Goal: Information Seeking & Learning: Learn about a topic

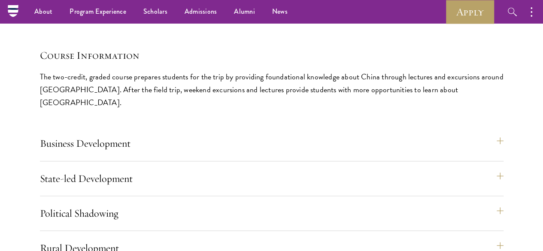
scroll to position [3645, 0]
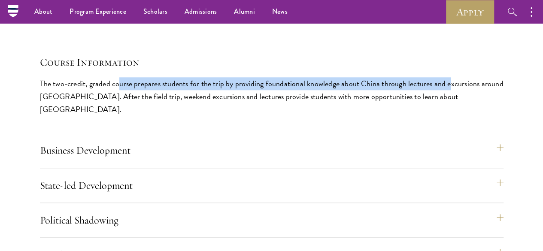
drag, startPoint x: 156, startPoint y: 118, endPoint x: 164, endPoint y: 143, distance: 25.6
click at [164, 116] on p "The two-credit, graded course prepares students for the trip by providing found…" at bounding box center [271, 96] width 463 height 39
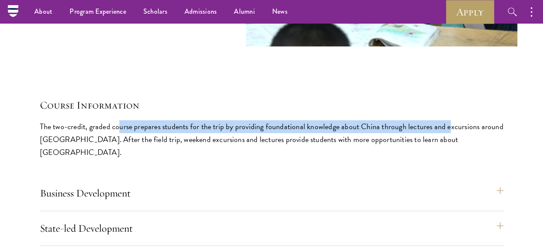
click at [157, 143] on div "Course Information The two-credit, graded course prepares students for the trip…" at bounding box center [271, 128] width 463 height 61
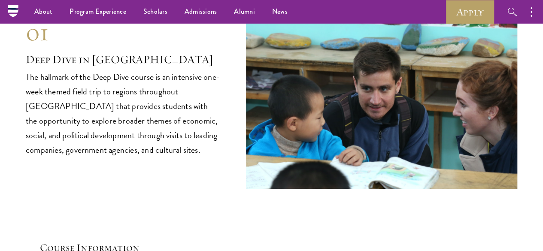
scroll to position [3474, 0]
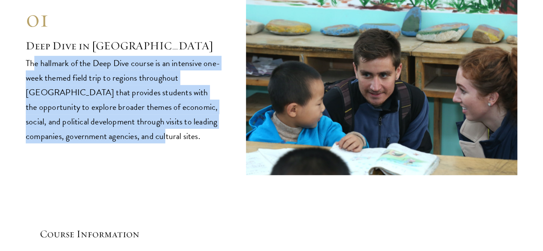
drag, startPoint x: 52, startPoint y: 105, endPoint x: 196, endPoint y: 191, distance: 167.7
click at [196, 143] on p "The hallmark of the Deep Dive course is an intensive one-week themed field trip…" at bounding box center [123, 99] width 194 height 87
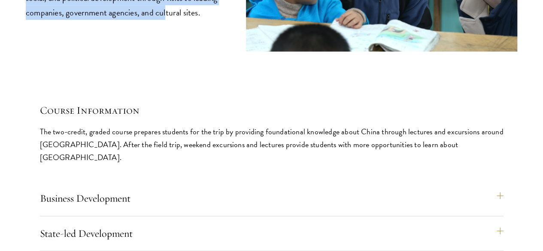
scroll to position [3645, 0]
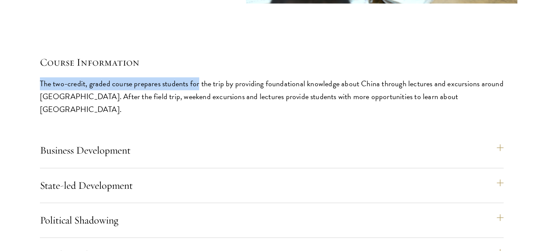
drag, startPoint x: 69, startPoint y: 115, endPoint x: 264, endPoint y: 120, distance: 195.6
click at [264, 120] on div "01 Deep Dive in [GEOGRAPHIC_DATA] 01 Deep Dive in [GEOGRAPHIC_DATA] The hallmar…" at bounding box center [271, 36] width 491 height 472
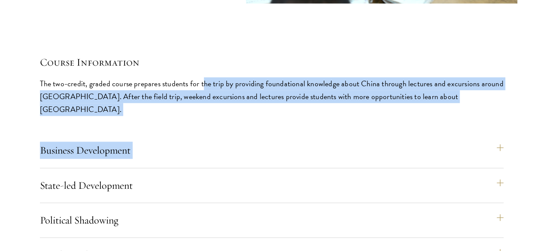
drag, startPoint x: 73, startPoint y: 128, endPoint x: 272, endPoint y: 131, distance: 198.6
click at [272, 131] on div "Course Information The two-credit, graded course prepares students for the trip…" at bounding box center [271, 163] width 463 height 217
click at [148, 116] on p "The two-credit, graded course prepares students for the trip by providing found…" at bounding box center [271, 96] width 463 height 39
click at [139, 116] on p "The two-credit, graded course prepares students for the trip by providing found…" at bounding box center [271, 96] width 463 height 39
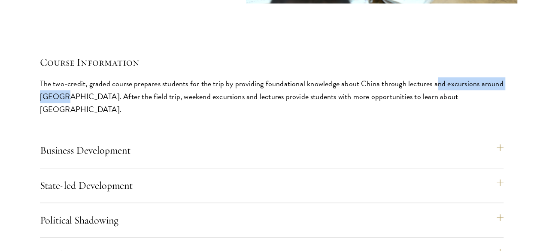
drag, startPoint x: 151, startPoint y: 145, endPoint x: 242, endPoint y: 148, distance: 90.6
click at [242, 116] on p "The two-credit, graded course prepares students for the trip by providing found…" at bounding box center [271, 96] width 463 height 39
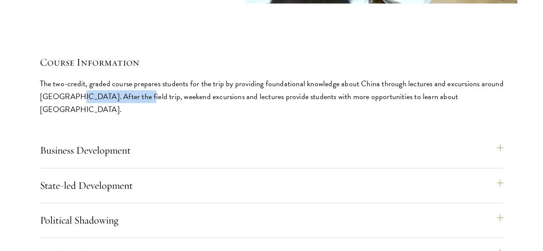
drag, startPoint x: 72, startPoint y: 154, endPoint x: 133, endPoint y: 162, distance: 61.0
click at [133, 116] on p "The two-credit, graded course prepares students for the trip by providing found…" at bounding box center [271, 96] width 463 height 39
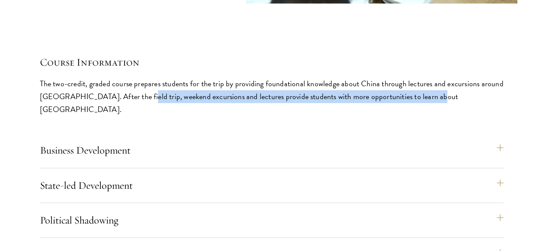
drag, startPoint x: 135, startPoint y: 159, endPoint x: 226, endPoint y: 187, distance: 95.1
click at [226, 116] on p "The two-credit, graded course prepares students for the trip by providing found…" at bounding box center [271, 96] width 463 height 39
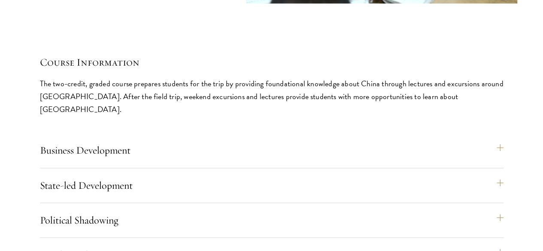
click at [72, 116] on p "The two-credit, graded course prepares students for the trip by providing found…" at bounding box center [271, 96] width 463 height 39
drag, startPoint x: 72, startPoint y: 160, endPoint x: 132, endPoint y: 155, distance: 60.3
click at [132, 116] on p "The two-credit, graded course prepares students for the trip by providing found…" at bounding box center [271, 96] width 463 height 39
click at [134, 116] on p "The two-credit, graded course prepares students for the trip by providing found…" at bounding box center [271, 96] width 463 height 39
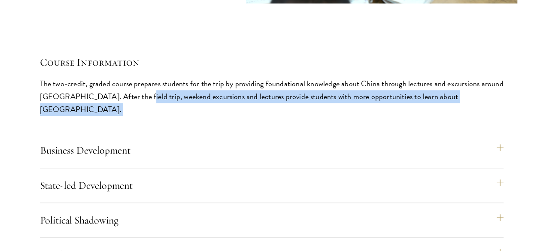
drag, startPoint x: 134, startPoint y: 159, endPoint x: 143, endPoint y: 187, distance: 29.8
click at [143, 116] on p "The two-credit, graded course prepares students for the trip by providing found…" at bounding box center [271, 96] width 463 height 39
click at [137, 116] on p "The two-credit, graded course prepares students for the trip by providing found…" at bounding box center [271, 96] width 463 height 39
drag, startPoint x: 135, startPoint y: 162, endPoint x: 148, endPoint y: 185, distance: 26.3
click at [148, 116] on p "The two-credit, graded course prepares students for the trip by providing found…" at bounding box center [271, 96] width 463 height 39
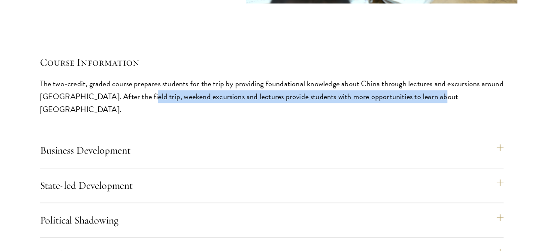
click at [137, 116] on p "The two-credit, graded course prepares students for the trip by providing found…" at bounding box center [271, 96] width 463 height 39
drag, startPoint x: 136, startPoint y: 158, endPoint x: 153, endPoint y: 190, distance: 36.8
click at [153, 116] on p "The two-credit, graded course prepares students for the trip by providing found…" at bounding box center [271, 96] width 463 height 39
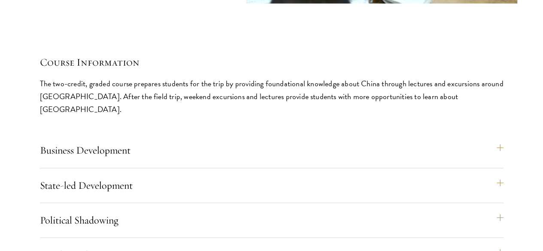
click at [266, 76] on div "01 Deep Dive in [GEOGRAPHIC_DATA] 01 Deep Dive in [GEOGRAPHIC_DATA] The hallmar…" at bounding box center [271, 36] width 491 height 472
click at [470, 140] on button "Business Development" at bounding box center [275, 150] width 463 height 21
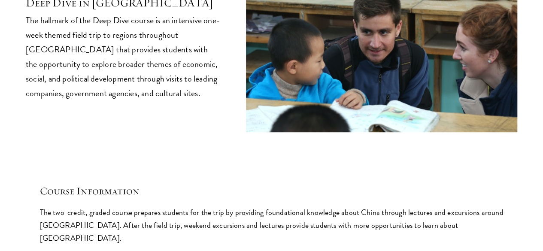
scroll to position [3688, 0]
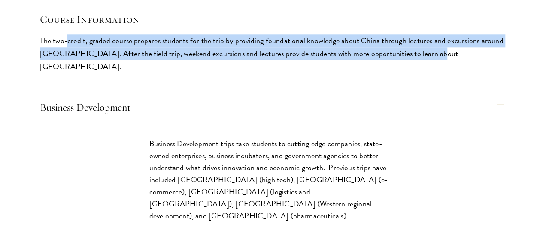
drag, startPoint x: 100, startPoint y: 72, endPoint x: 131, endPoint y: 142, distance: 76.0
click at [131, 73] on p "The two-credit, graded course prepares students for the trip by providing found…" at bounding box center [271, 53] width 463 height 39
click at [130, 73] on p "The two-credit, graded course prepares students for the trip by providing found…" at bounding box center [271, 53] width 463 height 39
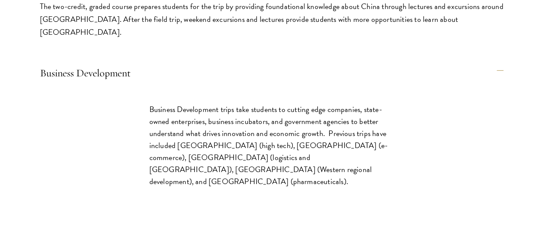
scroll to position [3731, 0]
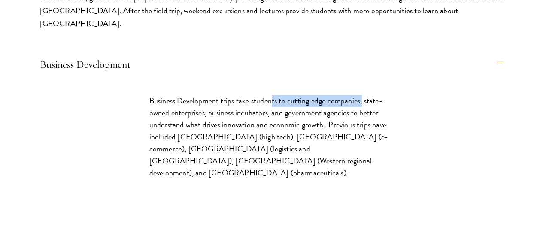
drag, startPoint x: 339, startPoint y: 61, endPoint x: 435, endPoint y: 66, distance: 96.6
click at [394, 95] on p "Business Development trips take students to cutting edge companies, state-owned…" at bounding box center [271, 137] width 244 height 84
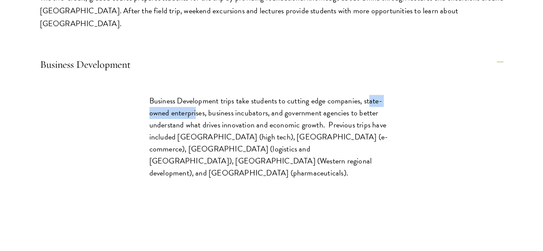
drag, startPoint x: 324, startPoint y: 72, endPoint x: 387, endPoint y: 76, distance: 62.7
click at [387, 95] on p "Business Development trips take students to cutting edge companies, state-owned…" at bounding box center [271, 137] width 244 height 84
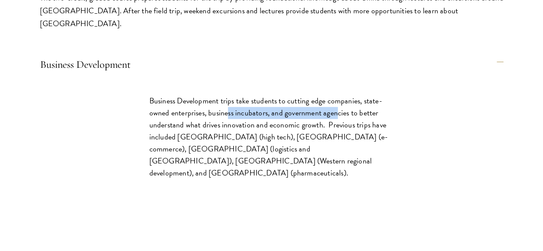
drag, startPoint x: 421, startPoint y: 78, endPoint x: 427, endPoint y: 80, distance: 6.1
click at [394, 95] on p "Business Development trips take students to cutting edge companies, state-owned…" at bounding box center [271, 137] width 244 height 84
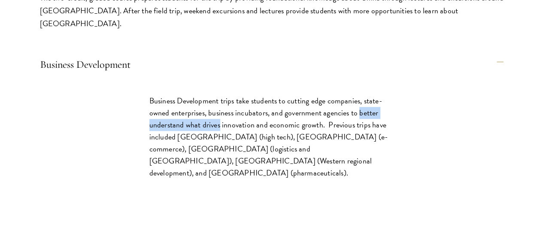
drag, startPoint x: 329, startPoint y: 98, endPoint x: 449, endPoint y: 102, distance: 119.7
click at [419, 102] on div "Business Development trips take students to cutting edge companies, state-owned…" at bounding box center [272, 141] width 296 height 119
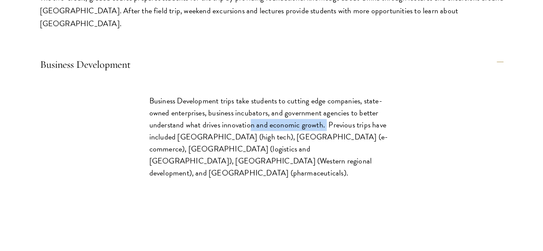
drag, startPoint x: 346, startPoint y: 111, endPoint x: 454, endPoint y: 113, distance: 107.7
click at [419, 113] on div "Business Development trips take students to cutting edge companies, state-owned…" at bounding box center [272, 141] width 296 height 119
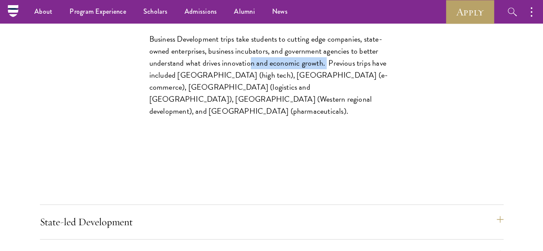
scroll to position [3774, 0]
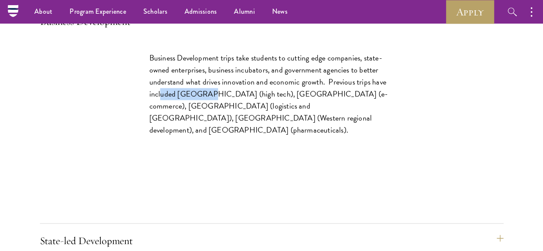
drag, startPoint x: 393, startPoint y: 80, endPoint x: 444, endPoint y: 84, distance: 51.7
click at [394, 84] on p "Business Development trips take students to cutting edge companies, state-owned…" at bounding box center [271, 94] width 244 height 84
drag, startPoint x: 362, startPoint y: 95, endPoint x: 389, endPoint y: 97, distance: 27.1
click at [389, 97] on p "Business Development trips take students to cutting edge companies, state-owned…" at bounding box center [271, 94] width 244 height 84
drag, startPoint x: 405, startPoint y: 96, endPoint x: 433, endPoint y: 93, distance: 28.0
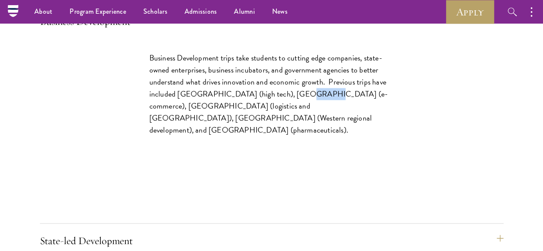
click at [394, 93] on p "Business Development trips take students to cutting edge companies, state-owned…" at bounding box center [271, 94] width 244 height 84
drag, startPoint x: 317, startPoint y: 107, endPoint x: 344, endPoint y: 111, distance: 26.8
click at [344, 111] on div "Business Development trips take students to cutting edge companies, state-owned…" at bounding box center [272, 98] width 296 height 119
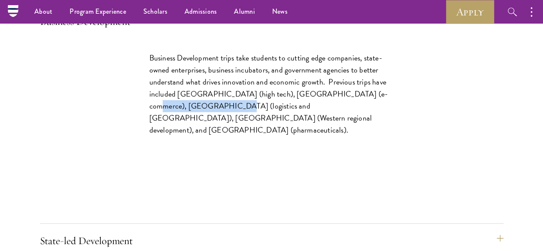
drag, startPoint x: 354, startPoint y: 105, endPoint x: 425, endPoint y: 109, distance: 71.3
click at [394, 109] on p "Business Development trips take students to cutting edge companies, state-owned…" at bounding box center [271, 94] width 244 height 84
drag, startPoint x: 314, startPoint y: 118, endPoint x: 338, endPoint y: 118, distance: 24.4
click at [338, 118] on div "Business Development trips take students to cutting edge companies, state-owned…" at bounding box center [272, 98] width 296 height 119
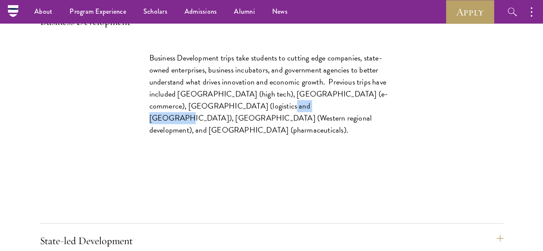
drag, startPoint x: 360, startPoint y: 119, endPoint x: 407, endPoint y: 118, distance: 46.3
click at [394, 118] on p "Business Development trips take students to cutting edge companies, state-owned…" at bounding box center [271, 94] width 244 height 84
drag, startPoint x: 331, startPoint y: 130, endPoint x: 346, endPoint y: 132, distance: 14.7
click at [346, 132] on p "Business Development trips take students to cutting edge companies, state-owned…" at bounding box center [271, 94] width 244 height 84
drag, startPoint x: 380, startPoint y: 134, endPoint x: 412, endPoint y: 134, distance: 31.3
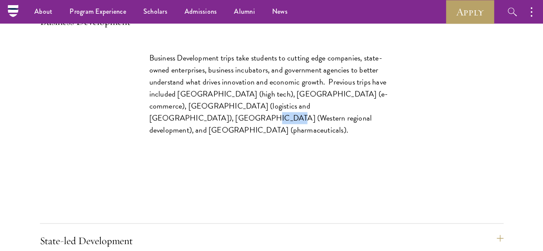
click at [394, 134] on p "Business Development trips take students to cutting edge companies, state-owned…" at bounding box center [271, 94] width 244 height 84
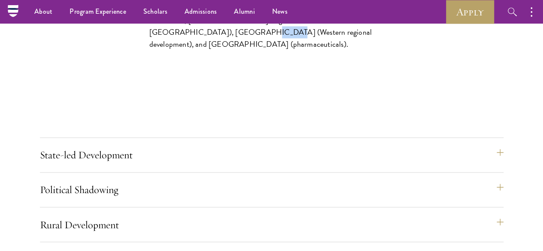
scroll to position [3817, 0]
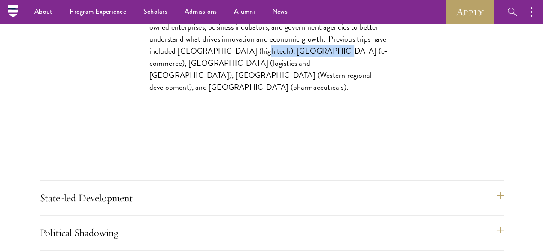
drag, startPoint x: 359, startPoint y: 50, endPoint x: 440, endPoint y: 52, distance: 80.2
click at [394, 52] on p "Business Development trips take students to cutting edge companies, state-owned…" at bounding box center [271, 51] width 244 height 84
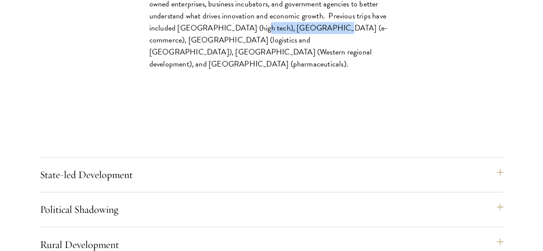
scroll to position [3860, 0]
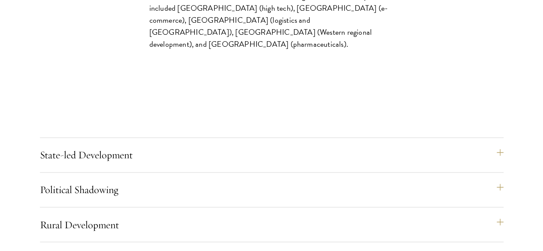
click at [394, 51] on p "Business Development trips take students to cutting edge companies, state-owned…" at bounding box center [271, 8] width 244 height 84
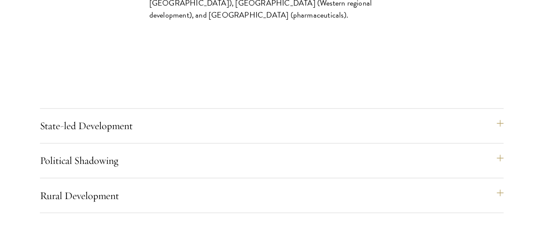
scroll to position [3903, 0]
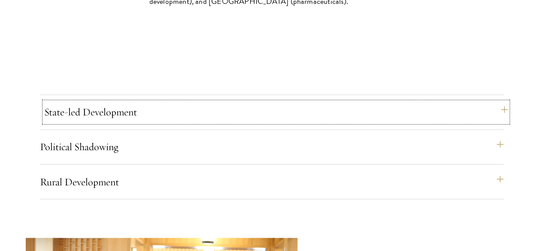
click at [463, 102] on button "State-led Development" at bounding box center [275, 112] width 463 height 21
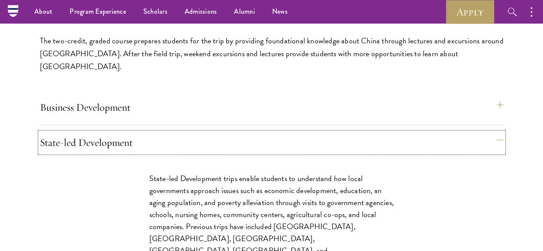
scroll to position [3731, 0]
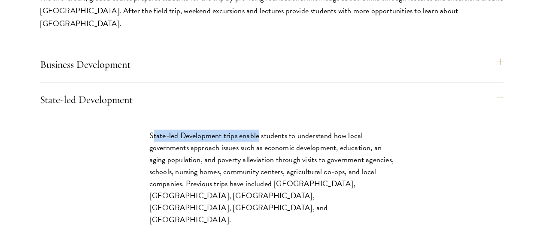
drag, startPoint x: 321, startPoint y: 78, endPoint x: 442, endPoint y: 84, distance: 120.6
click at [394, 130] on p "State-led Development trips enable students to understand how local governments…" at bounding box center [271, 178] width 244 height 96
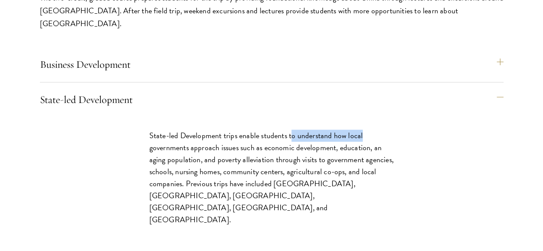
drag, startPoint x: 350, startPoint y: 92, endPoint x: 458, endPoint y: 93, distance: 108.1
click at [419, 117] on div "State-led Development trips enable students to understand how local governments…" at bounding box center [272, 182] width 296 height 131
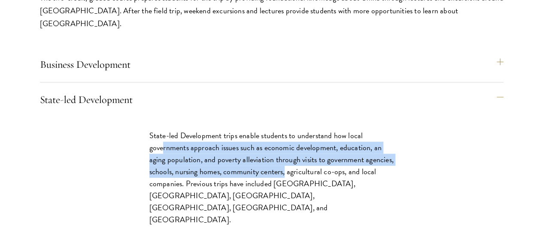
drag, startPoint x: 332, startPoint y: 106, endPoint x: 431, endPoint y: 163, distance: 114.8
click at [394, 163] on p "State-led Development trips enable students to understand how local governments…" at bounding box center [271, 178] width 244 height 96
click at [392, 153] on p "State-led Development trips enable students to understand how local governments…" at bounding box center [271, 178] width 244 height 96
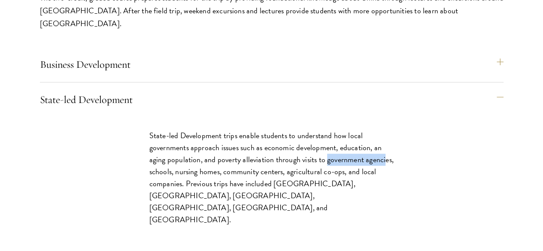
drag, startPoint x: 318, startPoint y: 155, endPoint x: 380, endPoint y: 159, distance: 61.9
click at [380, 159] on p "State-led Development trips enable students to understand how local governments…" at bounding box center [271, 178] width 244 height 96
drag, startPoint x: 404, startPoint y: 157, endPoint x: 451, endPoint y: 156, distance: 47.2
click at [419, 156] on div "State-led Development trips enable students to understand how local governments…" at bounding box center [272, 182] width 296 height 131
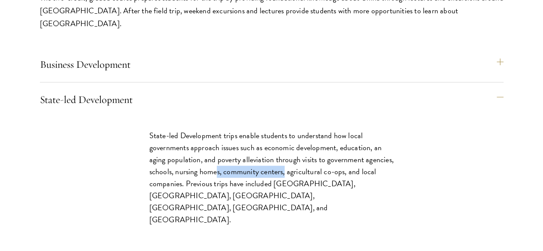
drag, startPoint x: 338, startPoint y: 167, endPoint x: 420, endPoint y: 165, distance: 81.9
click at [394, 165] on p "State-led Development trips enable students to understand how local governments…" at bounding box center [271, 178] width 244 height 96
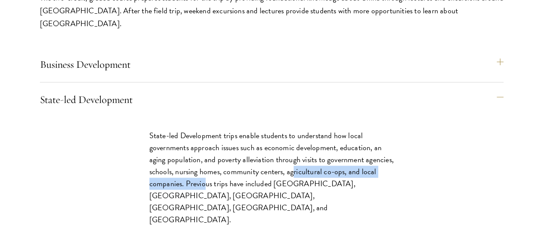
drag, startPoint x: 327, startPoint y: 178, endPoint x: 379, endPoint y: 186, distance: 52.6
click at [379, 186] on p "State-led Development trips enable students to understand how local governments…" at bounding box center [271, 178] width 244 height 96
click at [363, 190] on p "State-led Development trips enable students to understand how local governments…" at bounding box center [271, 178] width 244 height 96
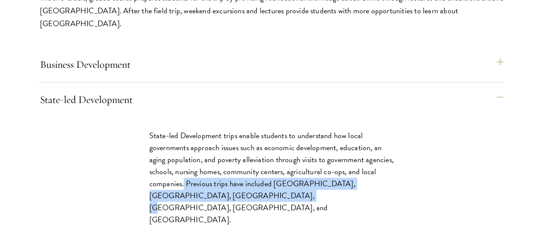
drag, startPoint x: 355, startPoint y: 192, endPoint x: 423, endPoint y: 214, distance: 71.2
click at [394, 214] on p "State-led Development trips enable students to understand how local governments…" at bounding box center [271, 178] width 244 height 96
click at [347, 217] on p "State-led Development trips enable students to understand how local governments…" at bounding box center [271, 178] width 244 height 96
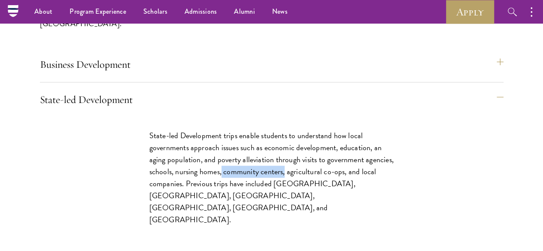
drag, startPoint x: 342, startPoint y: 169, endPoint x: 409, endPoint y: 165, distance: 66.6
click at [394, 165] on p "State-led Development trips enable students to understand how local governments…" at bounding box center [271, 178] width 244 height 96
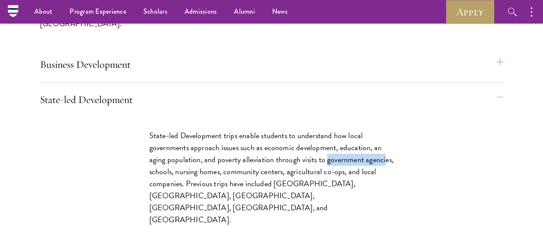
drag, startPoint x: 373, startPoint y: 156, endPoint x: 306, endPoint y: 155, distance: 66.9
click at [306, 155] on div "State-led Development trips enable students to understand how local governments…" at bounding box center [272, 182] width 296 height 131
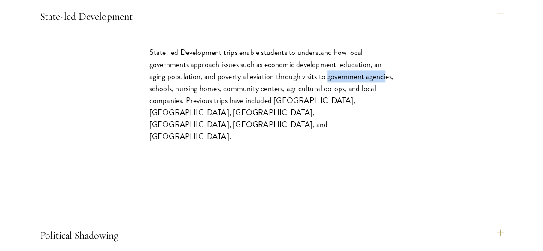
scroll to position [3903, 0]
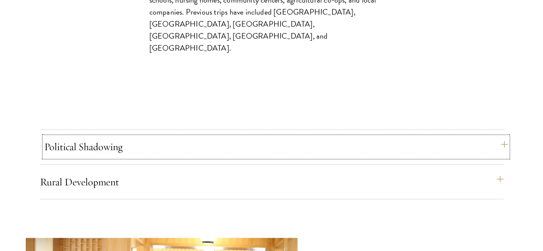
click at [455, 136] on button "Political Shadowing" at bounding box center [275, 146] width 463 height 21
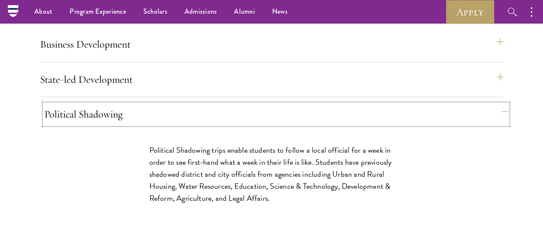
scroll to position [3731, 0]
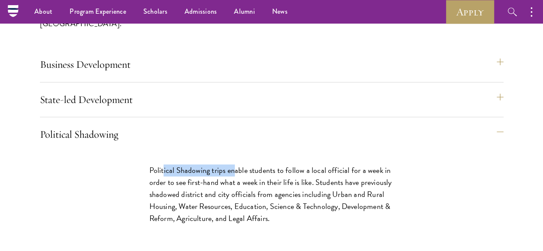
drag, startPoint x: 333, startPoint y: 111, endPoint x: 407, endPoint y: 113, distance: 73.8
click at [394, 164] on p "Political Shadowing trips enable students to follow a local official for a week…" at bounding box center [271, 194] width 244 height 60
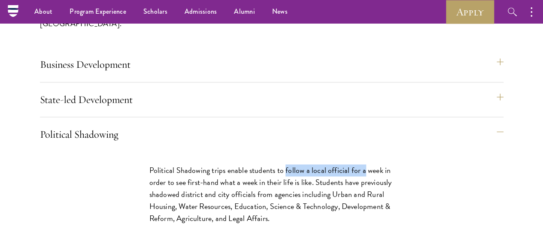
drag, startPoint x: 358, startPoint y: 121, endPoint x: 445, endPoint y: 121, distance: 87.5
click at [419, 151] on div "Political Shadowing trips enable students to follow a local official for a week…" at bounding box center [272, 198] width 296 height 94
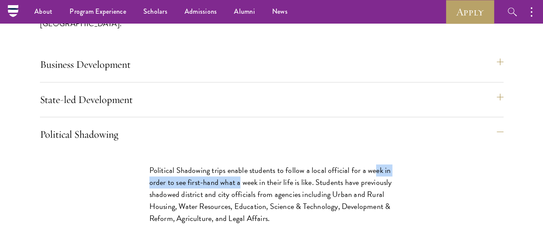
drag, startPoint x: 326, startPoint y: 133, endPoint x: 443, endPoint y: 136, distance: 116.7
click at [394, 164] on p "Political Shadowing trips enable students to follow a local official for a week…" at bounding box center [271, 194] width 244 height 60
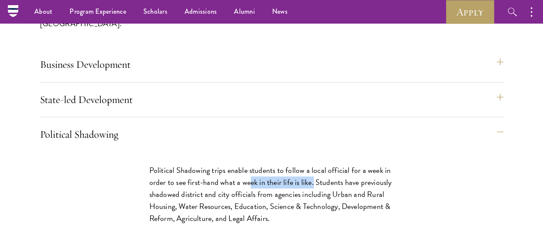
drag, startPoint x: 326, startPoint y: 151, endPoint x: 394, endPoint y: 147, distance: 67.4
click at [394, 164] on p "Political Shadowing trips enable students to follow a local official for a week…" at bounding box center [271, 194] width 244 height 60
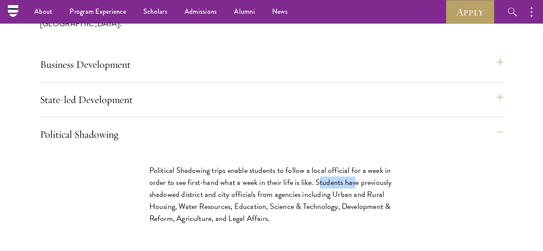
drag, startPoint x: 401, startPoint y: 147, endPoint x: 437, endPoint y: 148, distance: 36.9
click at [394, 164] on p "Political Shadowing trips enable students to follow a local official for a week…" at bounding box center [271, 194] width 244 height 60
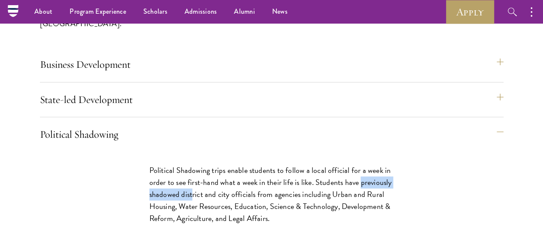
drag, startPoint x: 317, startPoint y: 159, endPoint x: 398, endPoint y: 159, distance: 81.1
click at [398, 159] on div "Political Shadowing trips enable students to follow a local official for a week…" at bounding box center [272, 198] width 296 height 94
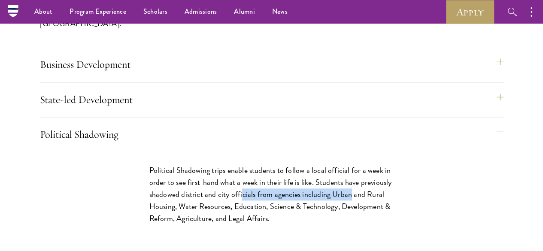
drag, startPoint x: 331, startPoint y: 169, endPoint x: 437, endPoint y: 168, distance: 106.4
click at [394, 168] on p "Political Shadowing trips enable students to follow a local official for a week…" at bounding box center [271, 194] width 244 height 60
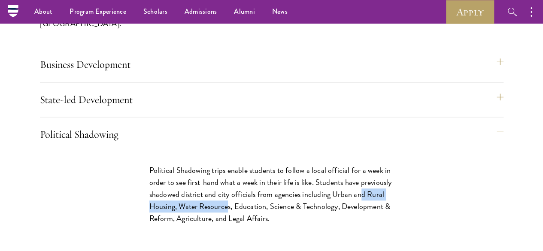
drag, startPoint x: 327, startPoint y: 183, endPoint x: 434, endPoint y: 184, distance: 107.7
click at [394, 184] on p "Political Shadowing trips enable students to follow a local official for a week…" at bounding box center [271, 194] width 244 height 60
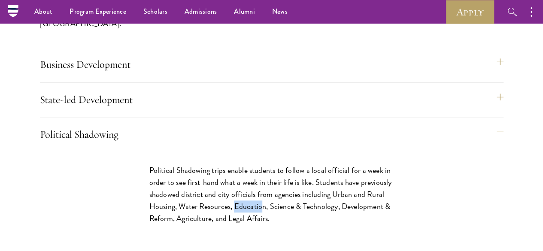
drag, startPoint x: 317, startPoint y: 195, endPoint x: 345, endPoint y: 196, distance: 27.9
click at [345, 196] on div "Political Shadowing trips enable students to follow a local official for a week…" at bounding box center [272, 198] width 296 height 94
drag, startPoint x: 378, startPoint y: 196, endPoint x: 422, endPoint y: 197, distance: 44.2
click at [394, 197] on p "Political Shadowing trips enable students to follow a local official for a week…" at bounding box center [271, 194] width 244 height 60
drag, startPoint x: 329, startPoint y: 208, endPoint x: 396, endPoint y: 208, distance: 66.9
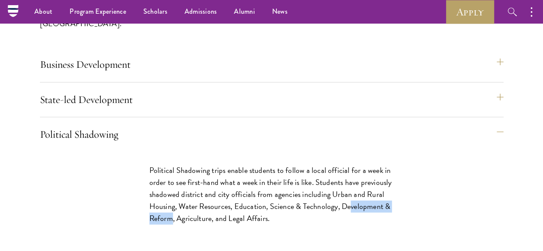
click at [394, 208] on p "Political Shadowing trips enable students to follow a local official for a week…" at bounding box center [271, 194] width 244 height 60
drag, startPoint x: 422, startPoint y: 210, endPoint x: 445, endPoint y: 209, distance: 23.6
click at [419, 209] on div "Political Shadowing trips enable students to follow a local official for a week…" at bounding box center [272, 198] width 296 height 94
drag, startPoint x: 332, startPoint y: 218, endPoint x: 367, endPoint y: 222, distance: 35.0
click at [367, 222] on p "Political Shadowing trips enable students to follow a local official for a week…" at bounding box center [271, 194] width 244 height 60
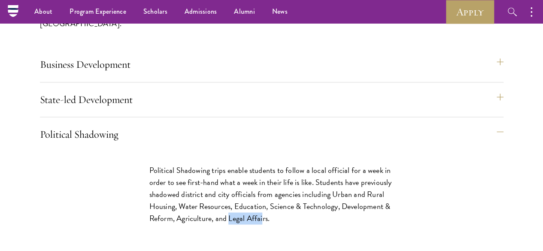
click at [367, 222] on p "Political Shadowing trips enable students to follow a local official for a week…" at bounding box center [271, 194] width 244 height 60
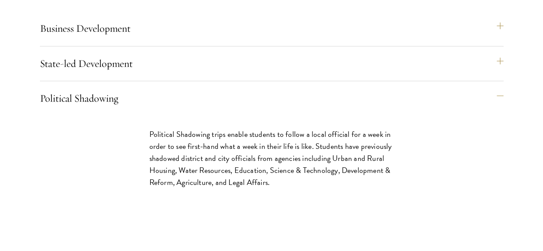
scroll to position [3817, 0]
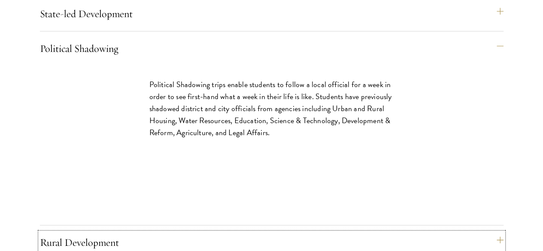
click at [386, 232] on button "Rural Development" at bounding box center [271, 242] width 463 height 21
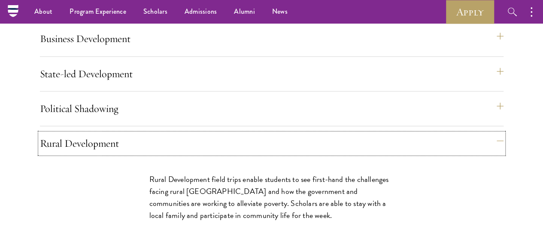
scroll to position [3731, 0]
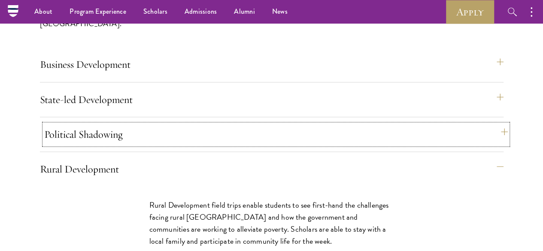
click at [359, 124] on button "Political Shadowing" at bounding box center [275, 134] width 463 height 21
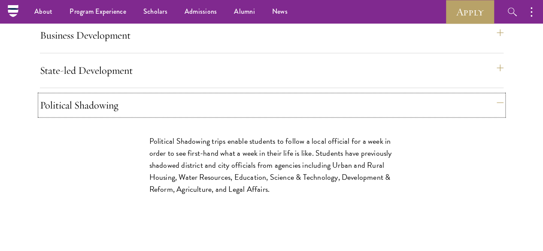
scroll to position [3774, 0]
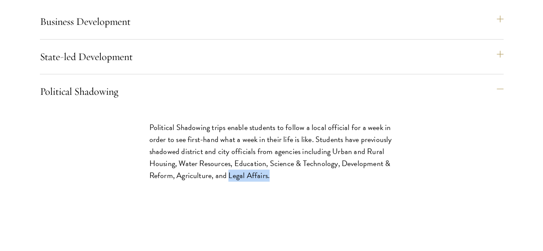
drag, startPoint x: 381, startPoint y: 180, endPoint x: 333, endPoint y: 178, distance: 48.1
click at [333, 178] on p "Political Shadowing trips enable students to follow a local official for a week…" at bounding box center [271, 151] width 244 height 60
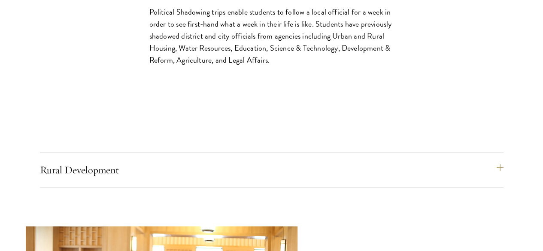
scroll to position [3903, 0]
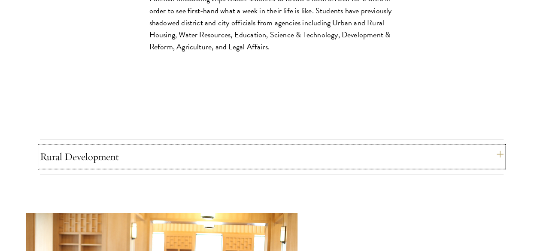
click at [352, 146] on button "Rural Development" at bounding box center [271, 156] width 463 height 21
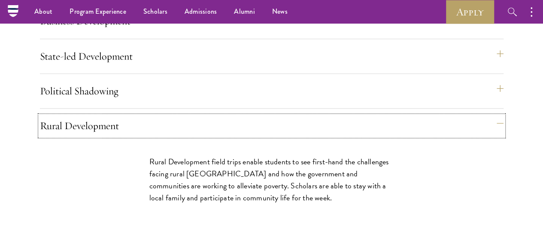
scroll to position [3774, 0]
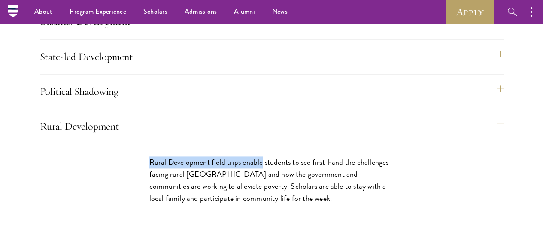
drag, startPoint x: 320, startPoint y: 98, endPoint x: 444, endPoint y: 100, distance: 124.8
click at [394, 156] on p "Rural Development field trips enable students to see first-hand the challenges …" at bounding box center [271, 180] width 244 height 48
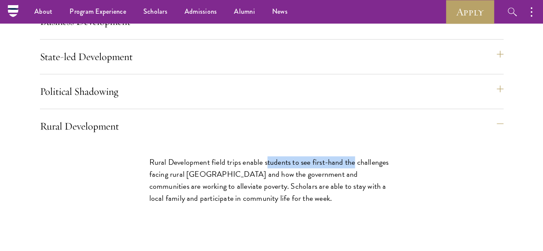
drag, startPoint x: 322, startPoint y: 113, endPoint x: 419, endPoint y: 109, distance: 97.0
click at [394, 156] on p "Rural Development field trips enable students to see first-hand the challenges …" at bounding box center [271, 180] width 244 height 48
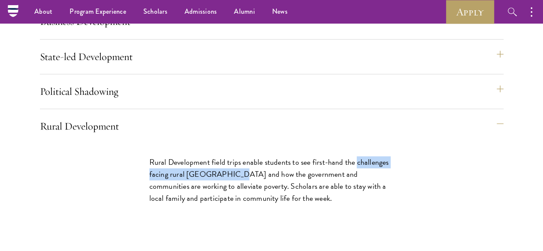
drag, startPoint x: 319, startPoint y: 123, endPoint x: 449, endPoint y: 123, distance: 129.5
click at [419, 143] on div "Rural Development field trips enable students to see first-hand the challenges …" at bounding box center [272, 184] width 296 height 82
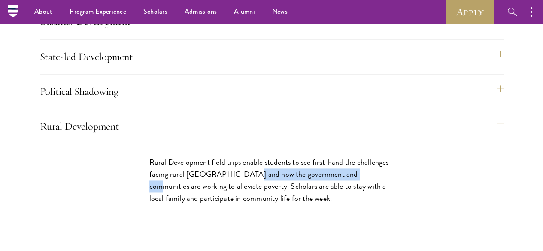
drag, startPoint x: 324, startPoint y: 131, endPoint x: 455, endPoint y: 133, distance: 130.4
click at [419, 143] on div "Rural Development field trips enable students to see first-hand the challenges …" at bounding box center [272, 184] width 296 height 82
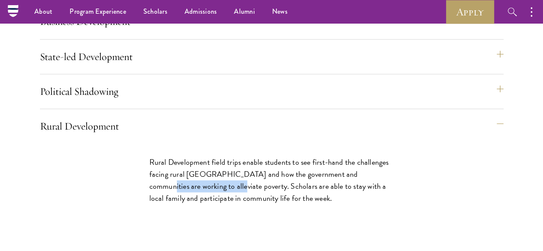
drag, startPoint x: 328, startPoint y: 147, endPoint x: 403, endPoint y: 150, distance: 74.7
click at [394, 156] on p "Rural Development field trips enable students to see first-hand the challenges …" at bounding box center [271, 180] width 244 height 48
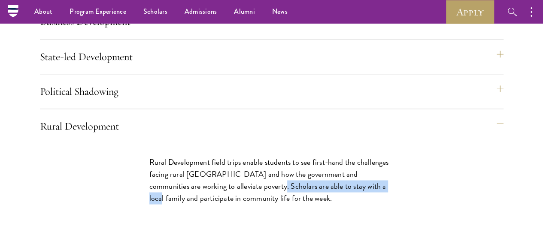
drag, startPoint x: 323, startPoint y: 162, endPoint x: 448, endPoint y: 159, distance: 125.3
click at [419, 159] on div "Rural Development field trips enable students to see first-hand the challenges …" at bounding box center [272, 184] width 296 height 82
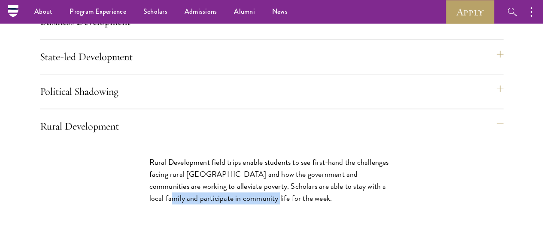
drag, startPoint x: 329, startPoint y: 171, endPoint x: 449, endPoint y: 175, distance: 120.2
click at [419, 175] on div "Rural Development field trips enable students to see first-hand the challenges …" at bounding box center [272, 184] width 296 height 82
click at [401, 191] on div "Rural Development field trips enable students to see first-hand the challenges …" at bounding box center [272, 184] width 296 height 82
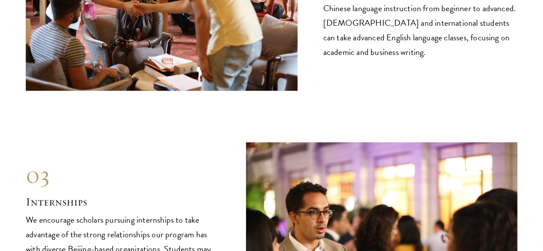
scroll to position [4246, 0]
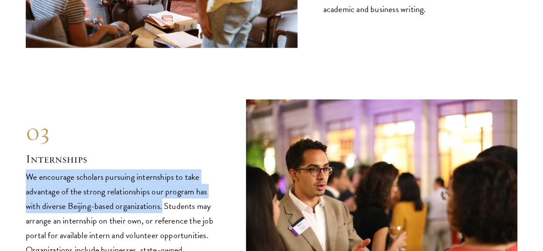
drag, startPoint x: 39, startPoint y: 82, endPoint x: 93, endPoint y: 124, distance: 69.1
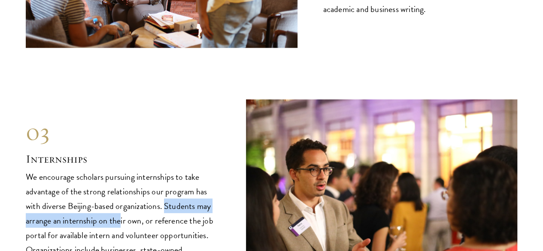
drag, startPoint x: 98, startPoint y: 127, endPoint x: 107, endPoint y: 139, distance: 14.6
click at [107, 169] on p "We encourage scholars pursuing internships to take advantage of the strong rela…" at bounding box center [123, 227] width 194 height 117
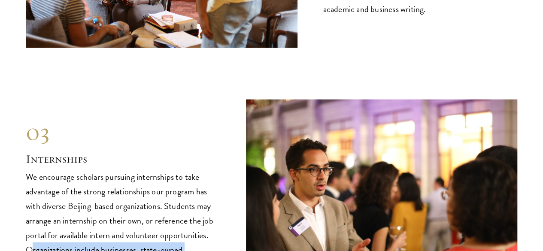
drag, startPoint x: 105, startPoint y: 173, endPoint x: 118, endPoint y: 213, distance: 42.6
click at [118, 213] on p "We encourage scholars pursuing internships to take advantage of the strong rela…" at bounding box center [123, 227] width 194 height 117
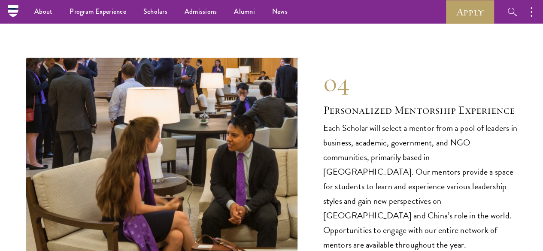
scroll to position [4503, 0]
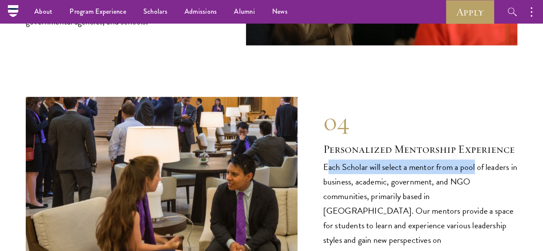
drag, startPoint x: 330, startPoint y: 99, endPoint x: 499, endPoint y: 101, distance: 168.6
click at [499, 160] on p "Each Scholar will select a mentor from a pool of leaders in business, academic,…" at bounding box center [420, 225] width 194 height 131
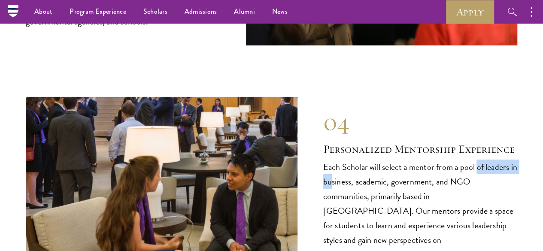
drag, startPoint x: 320, startPoint y: 111, endPoint x: 377, endPoint y: 119, distance: 58.4
click at [377, 119] on div "04 Personalized Mentorship Experience 04 Personalized Mentorship Experience Eac…" at bounding box center [271, 198] width 491 height 203
drag, startPoint x: 416, startPoint y: 121, endPoint x: 422, endPoint y: 121, distance: 5.6
click at [422, 160] on p "Each Scholar will select a mentor from a pool of leaders in business, academic,…" at bounding box center [420, 225] width 194 height 131
drag, startPoint x: 468, startPoint y: 119, endPoint x: 485, endPoint y: 116, distance: 16.5
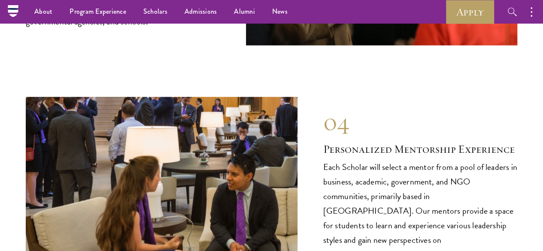
click at [479, 160] on p "Each Scholar will select a mentor from a pool of leaders in business, academic,…" at bounding box center [420, 225] width 194 height 131
drag, startPoint x: 332, startPoint y: 129, endPoint x: 410, endPoint y: 134, distance: 78.2
click at [410, 160] on p "Each Scholar will select a mentor from a pool of leaders in business, academic,…" at bounding box center [420, 225] width 194 height 131
drag, startPoint x: 437, startPoint y: 135, endPoint x: 466, endPoint y: 135, distance: 29.2
click at [466, 160] on p "Each Scholar will select a mentor from a pool of leaders in business, academic,…" at bounding box center [420, 225] width 194 height 131
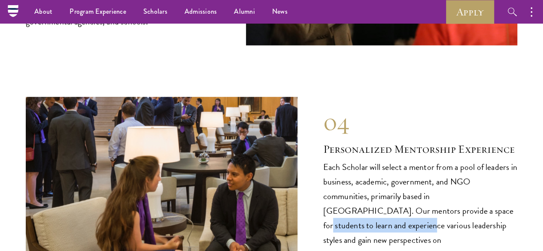
drag, startPoint x: 356, startPoint y: 164, endPoint x: 549, endPoint y: 165, distance: 192.6
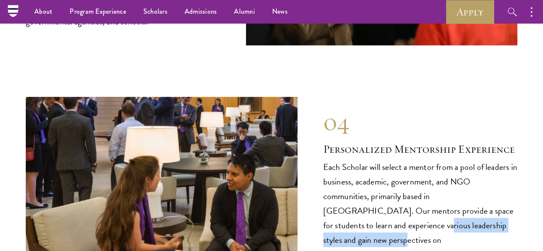
drag, startPoint x: 336, startPoint y: 180, endPoint x: 535, endPoint y: 183, distance: 199.0
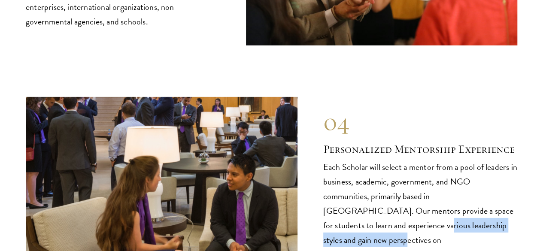
scroll to position [4546, 0]
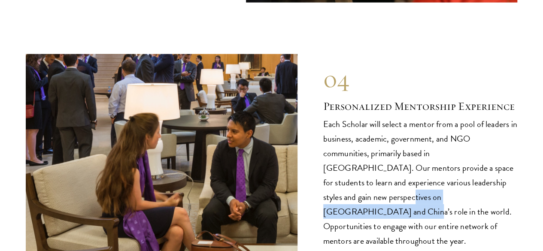
drag, startPoint x: 328, startPoint y: 151, endPoint x: 531, endPoint y: 155, distance: 202.9
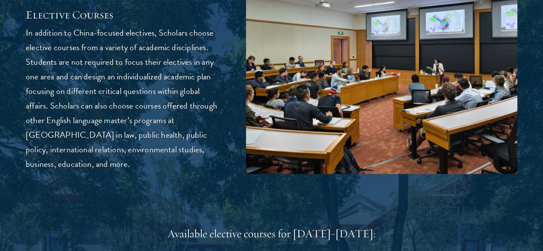
scroll to position [2573, 0]
